Goal: Transaction & Acquisition: Download file/media

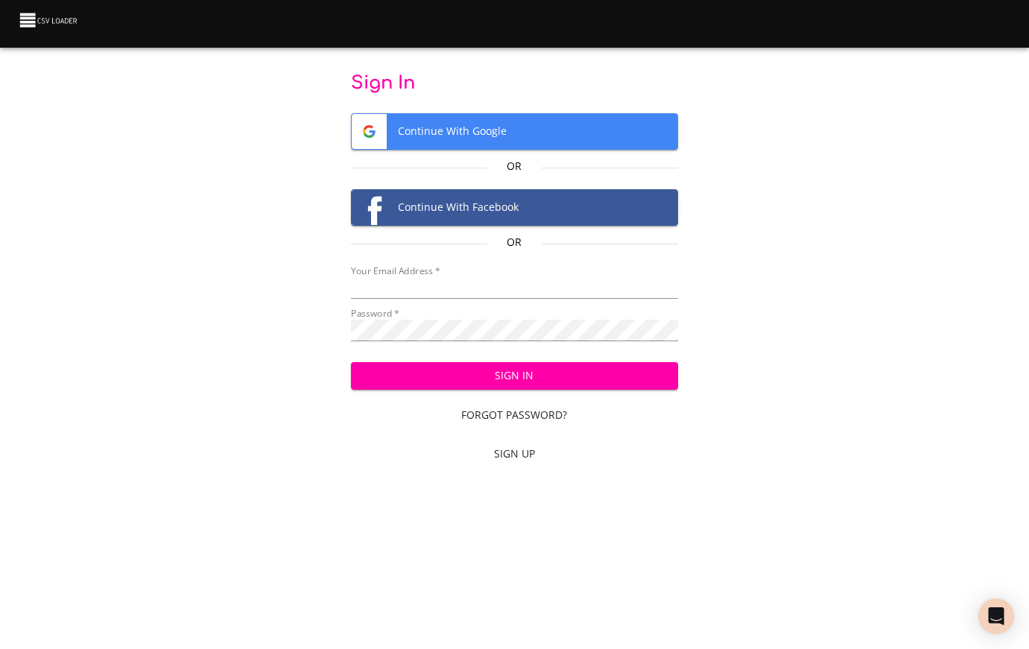
type input "nate.simon@farmington.k12.mn.us"
click at [502, 376] on span "Sign In" at bounding box center [514, 375] width 303 height 19
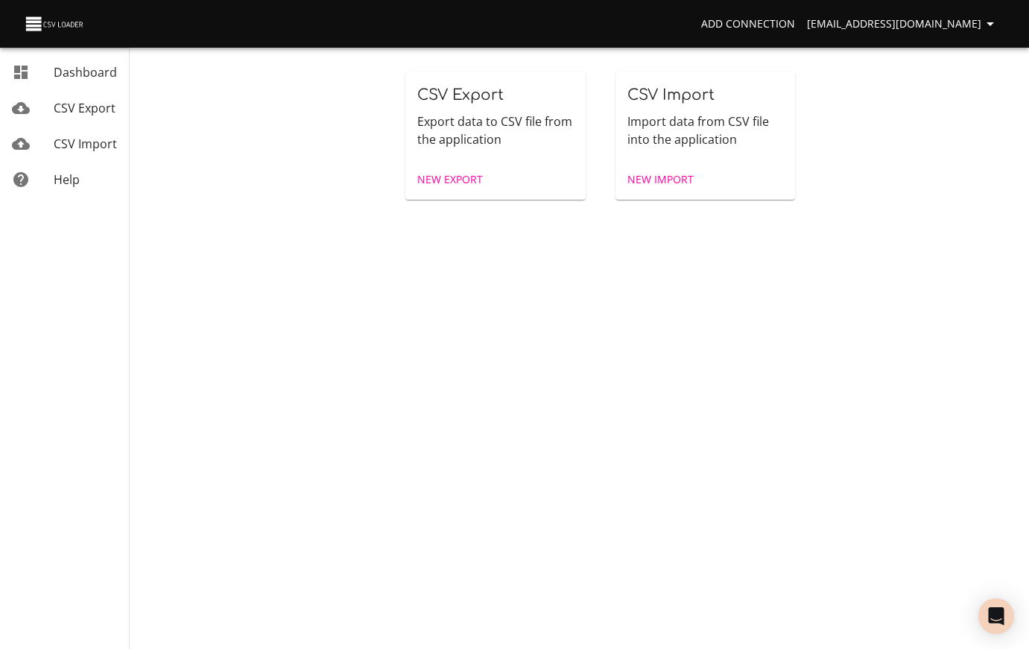
click at [485, 95] on span "CSV Export" at bounding box center [460, 94] width 86 height 17
click at [442, 175] on span "New Export" at bounding box center [450, 180] width 66 height 19
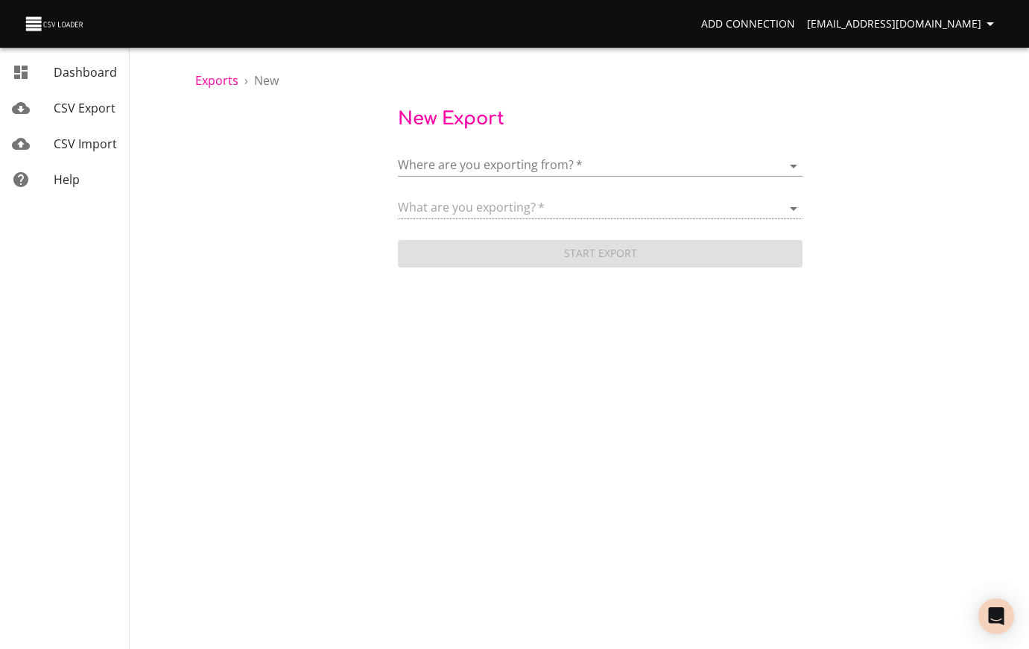
click at [88, 106] on span "CSV Export" at bounding box center [85, 108] width 62 height 16
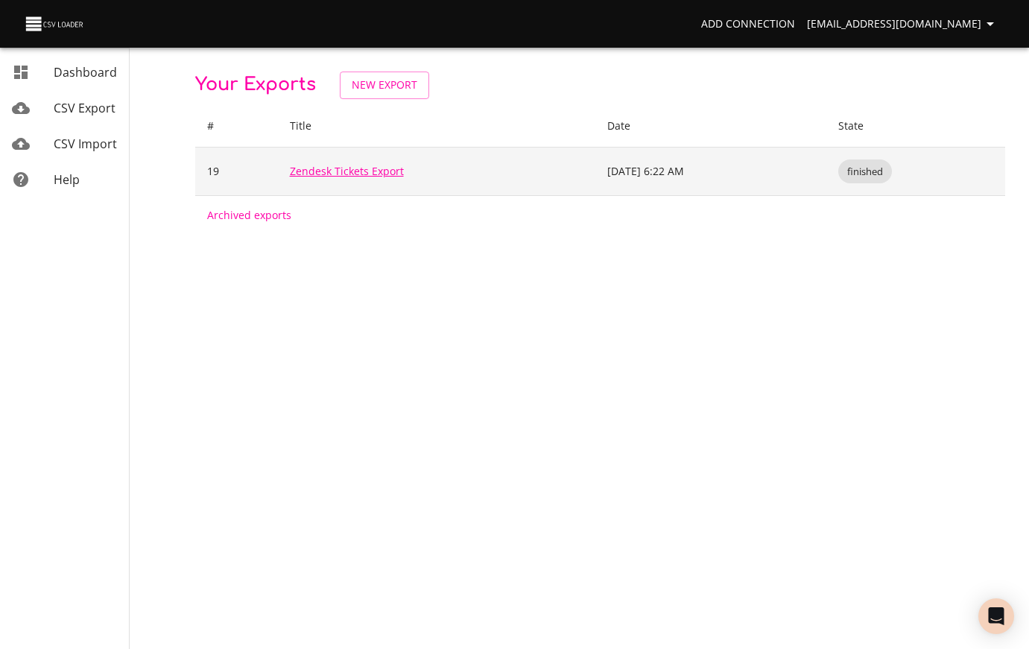
click at [378, 170] on link "Zendesk Tickets Export" at bounding box center [347, 171] width 114 height 14
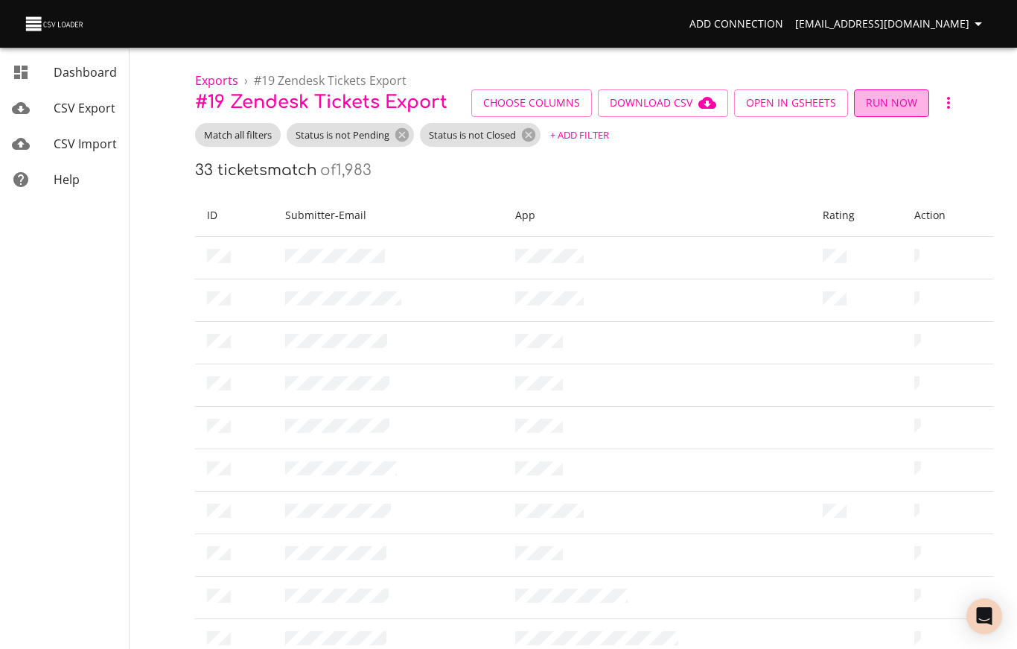
click at [878, 101] on span "Run Now" at bounding box center [891, 103] width 51 height 19
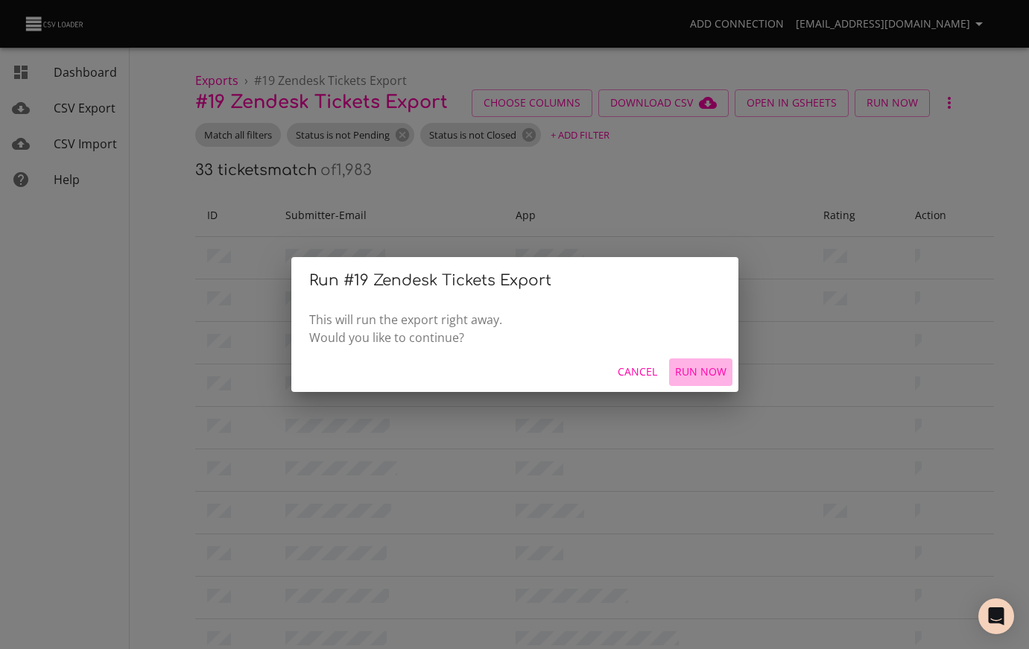
click at [708, 364] on span "Run Now" at bounding box center [700, 372] width 51 height 19
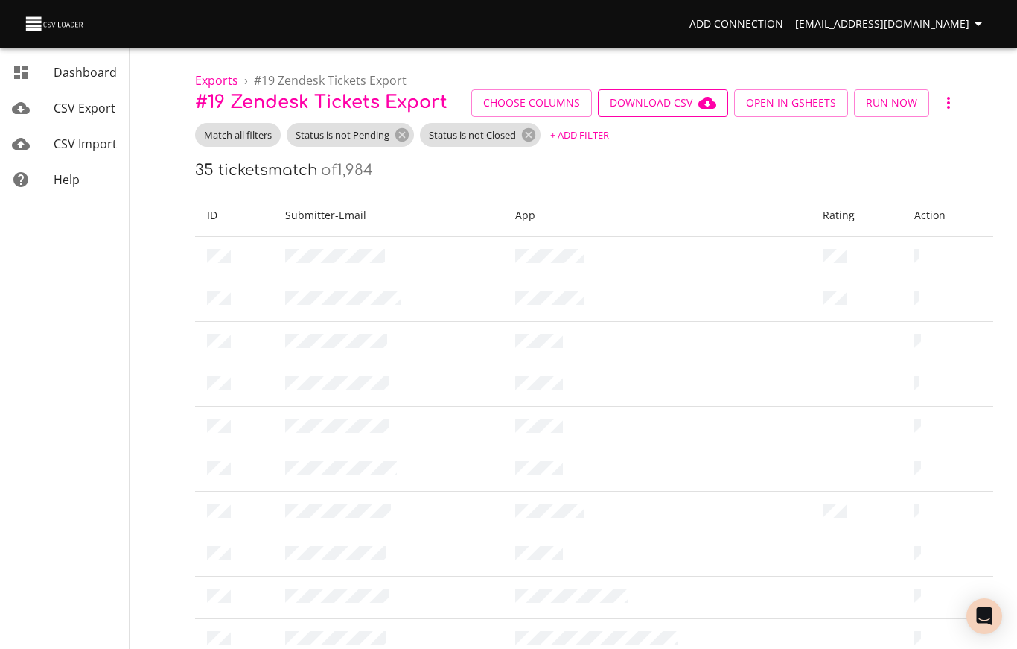
click at [661, 112] on button "Download CSV" at bounding box center [663, 103] width 130 height 28
click at [666, 101] on span "Download CSV" at bounding box center [663, 103] width 107 height 19
